Goal: Navigation & Orientation: Find specific page/section

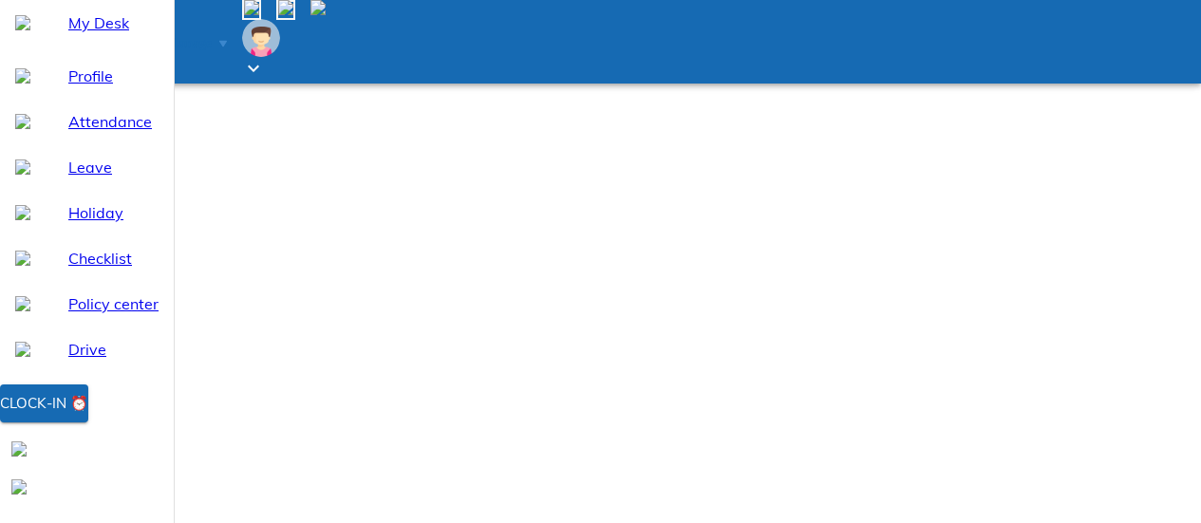
select select "9"
click at [95, 224] on span "Holiday" at bounding box center [113, 212] width 90 height 23
click at [103, 190] on div "Leave" at bounding box center [87, 167] width 174 height 46
select select "9"
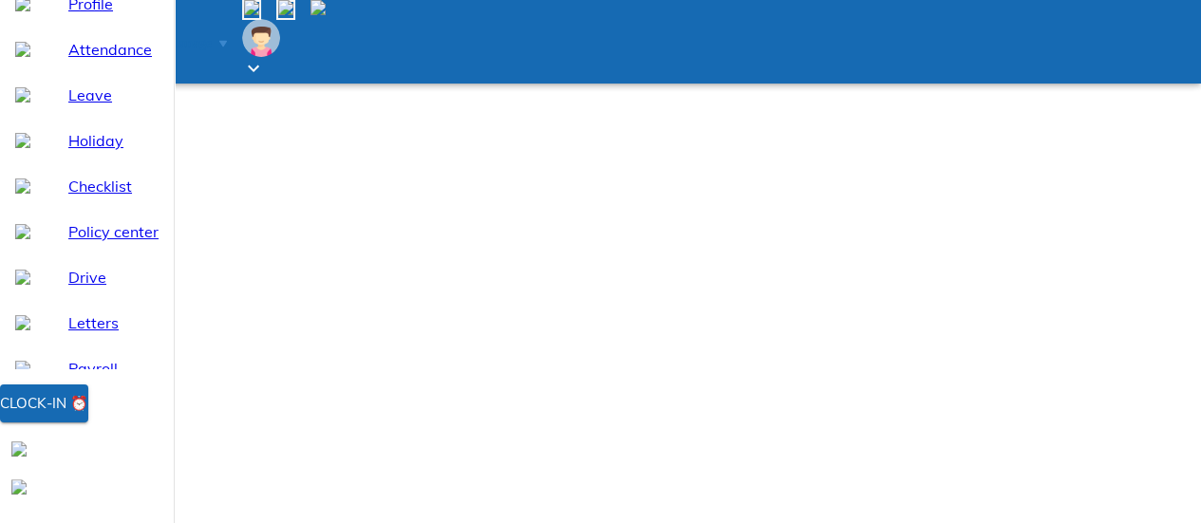
scroll to position [95, 0]
